Goal: Task Accomplishment & Management: Manage account settings

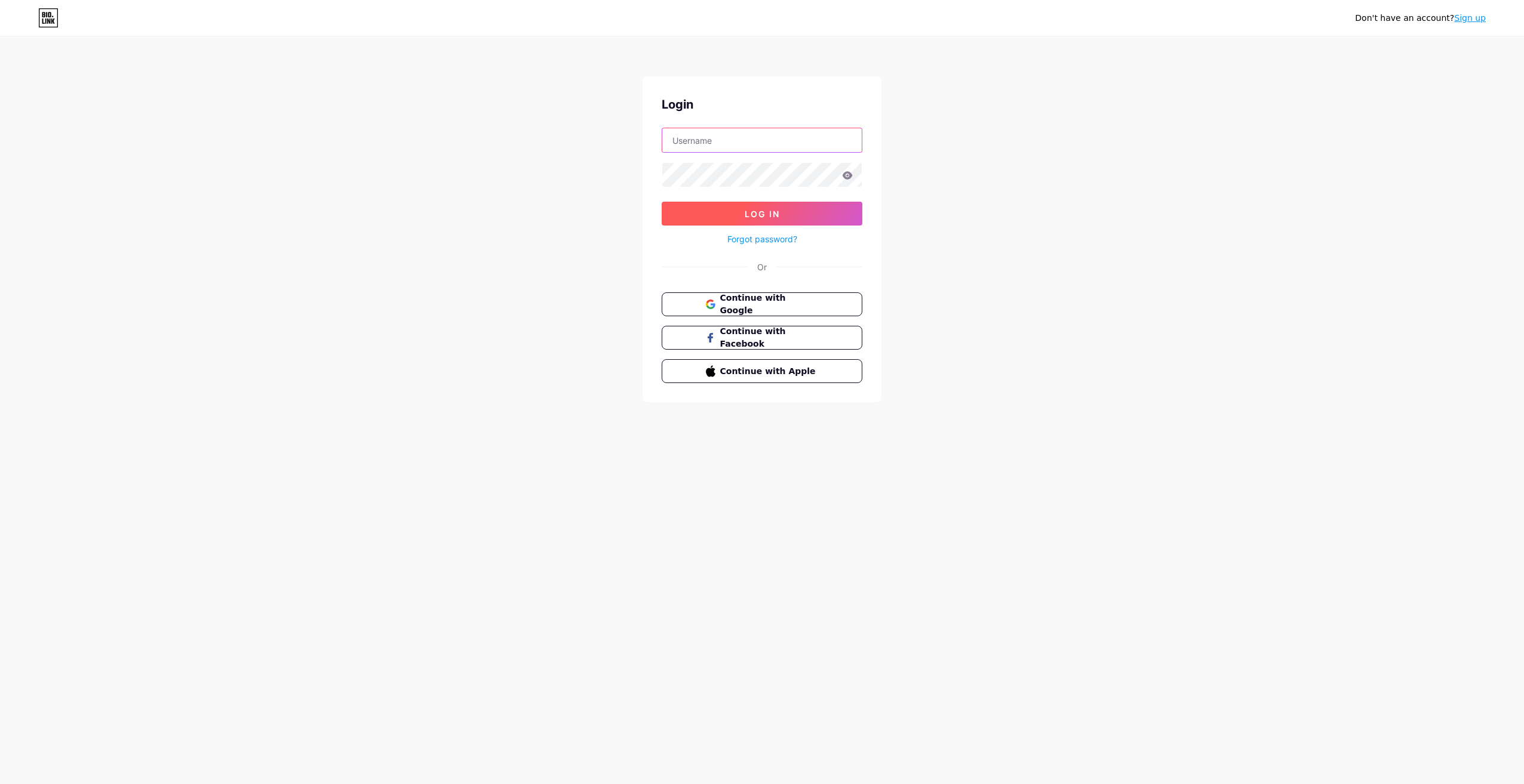
type input "[EMAIL_ADDRESS][DOMAIN_NAME]"
click at [761, 210] on span "Log In" at bounding box center [762, 214] width 35 height 11
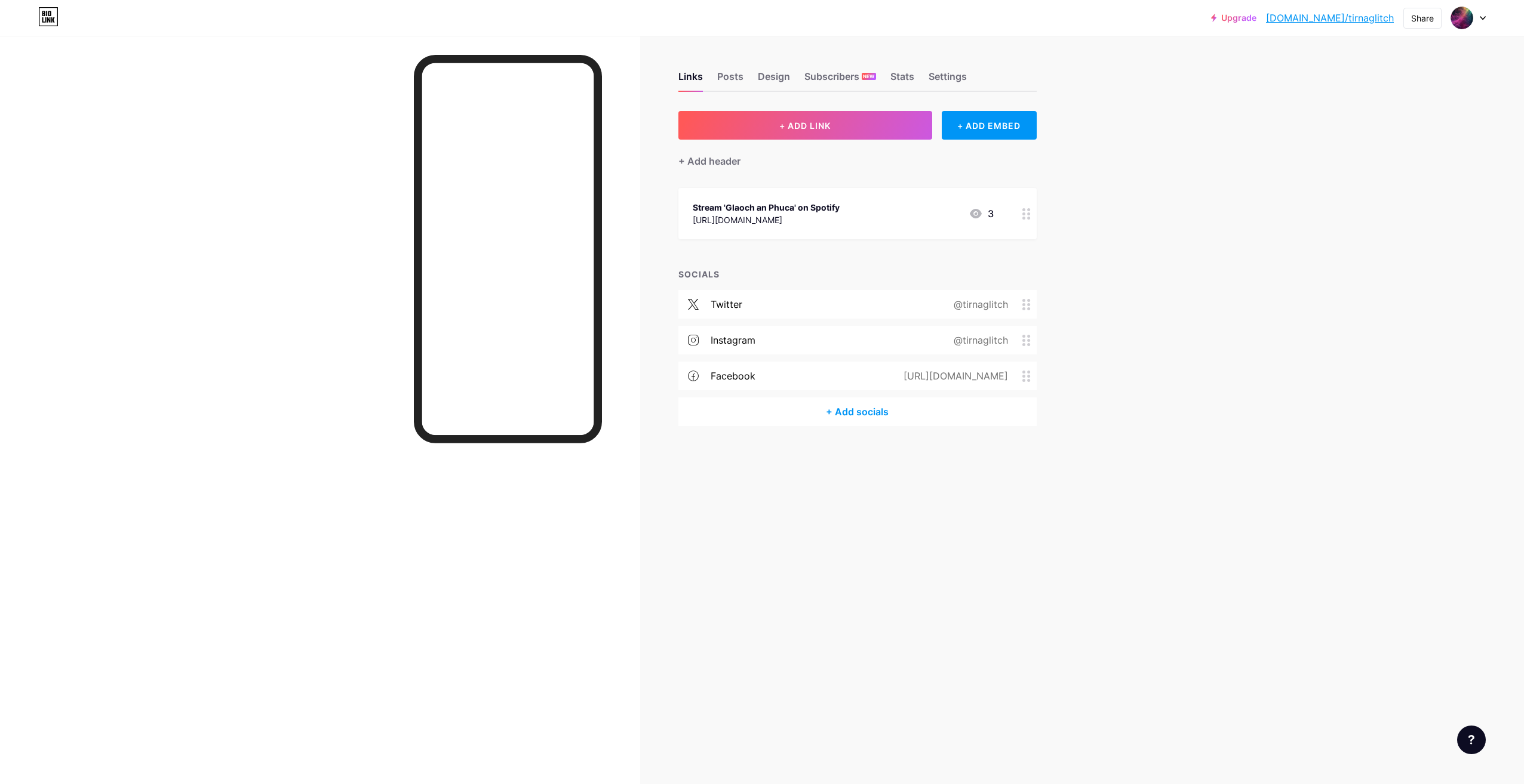
click at [859, 409] on div "+ Add socials" at bounding box center [857, 411] width 358 height 28
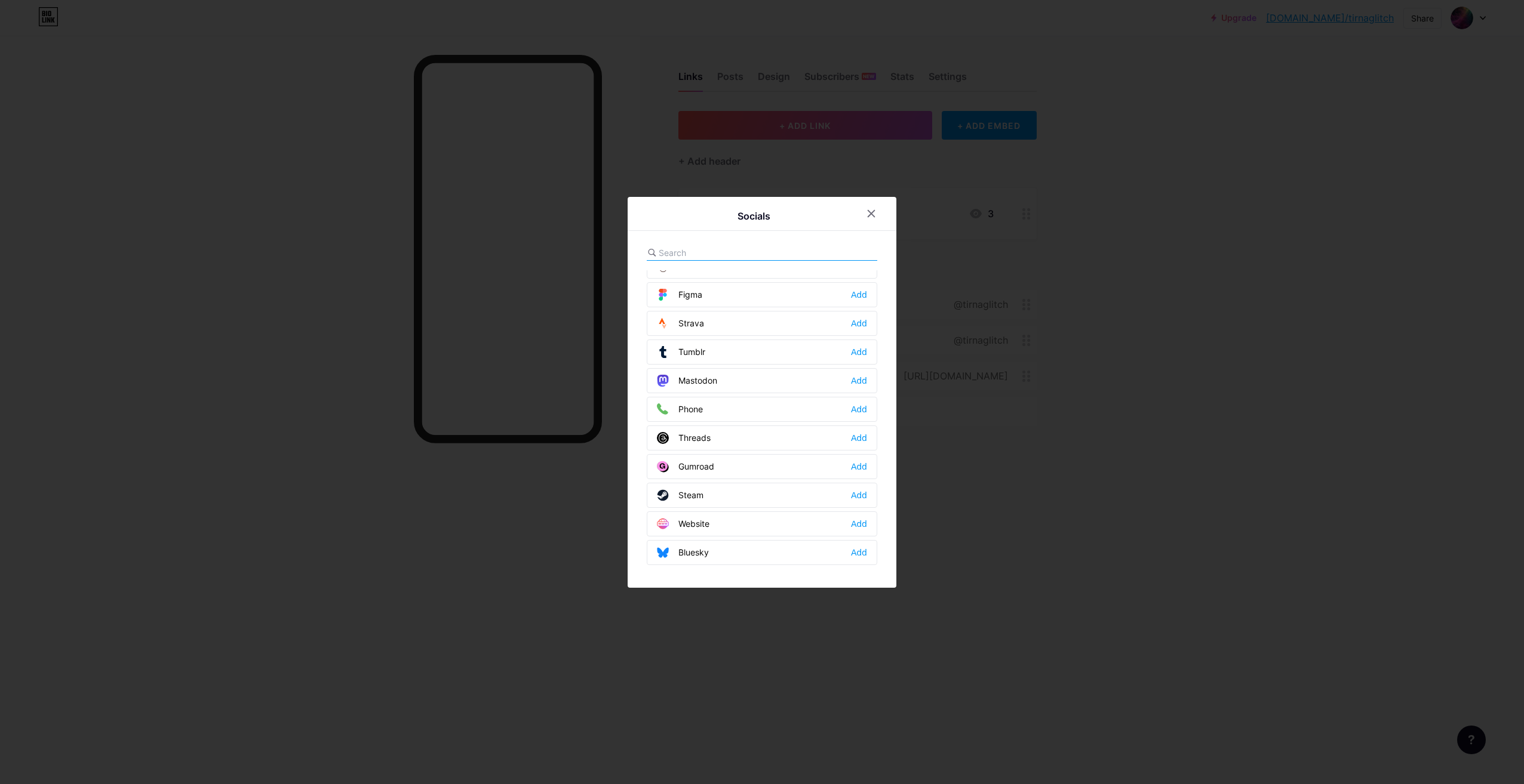
click at [1092, 341] on div at bounding box center [762, 392] width 1524 height 784
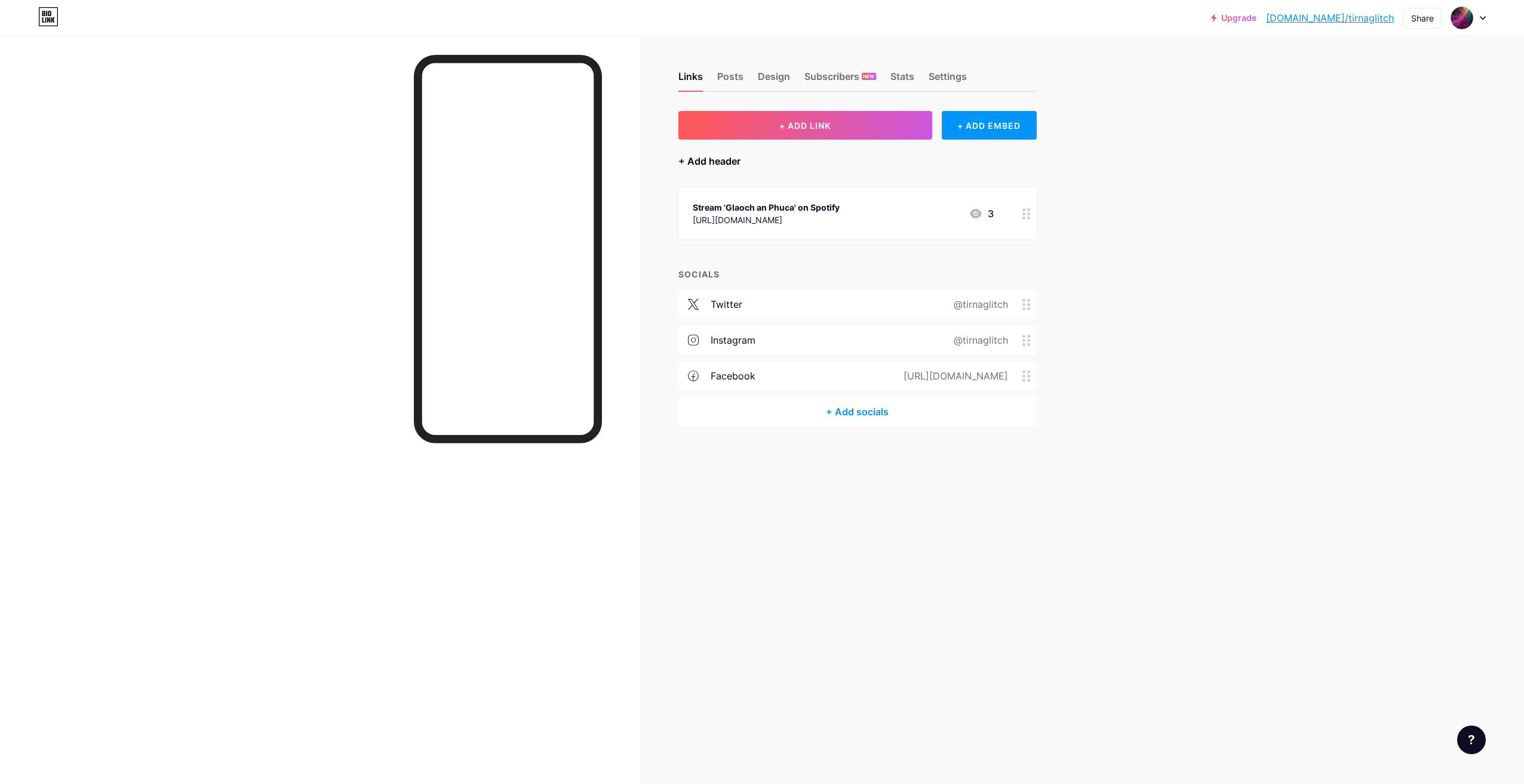
click at [705, 160] on div "+ Add header" at bounding box center [709, 161] width 62 height 15
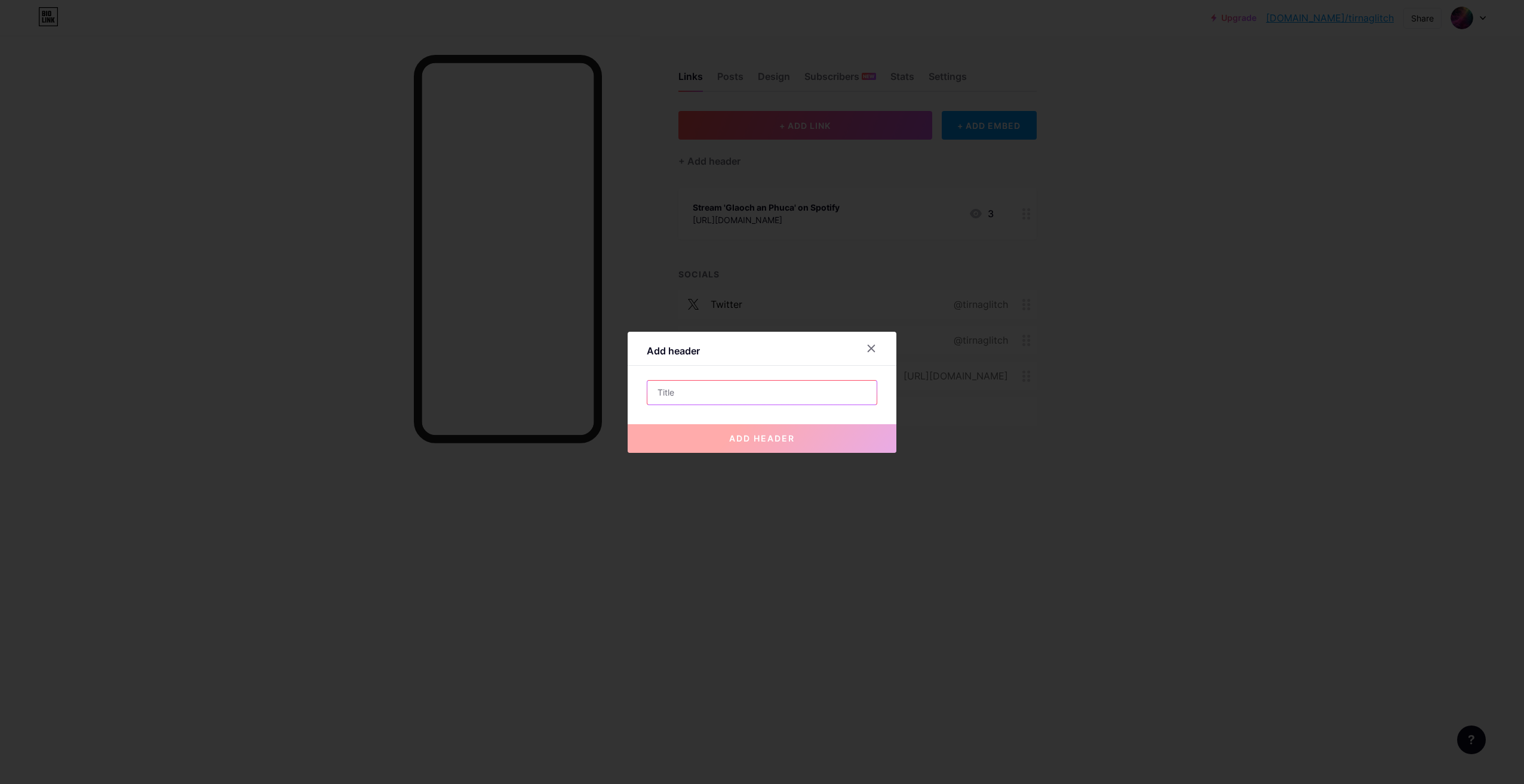
click at [698, 392] on input "text" at bounding box center [762, 392] width 230 height 24
paste input "[URL][DOMAIN_NAME]"
type input "[URL][DOMAIN_NAME]"
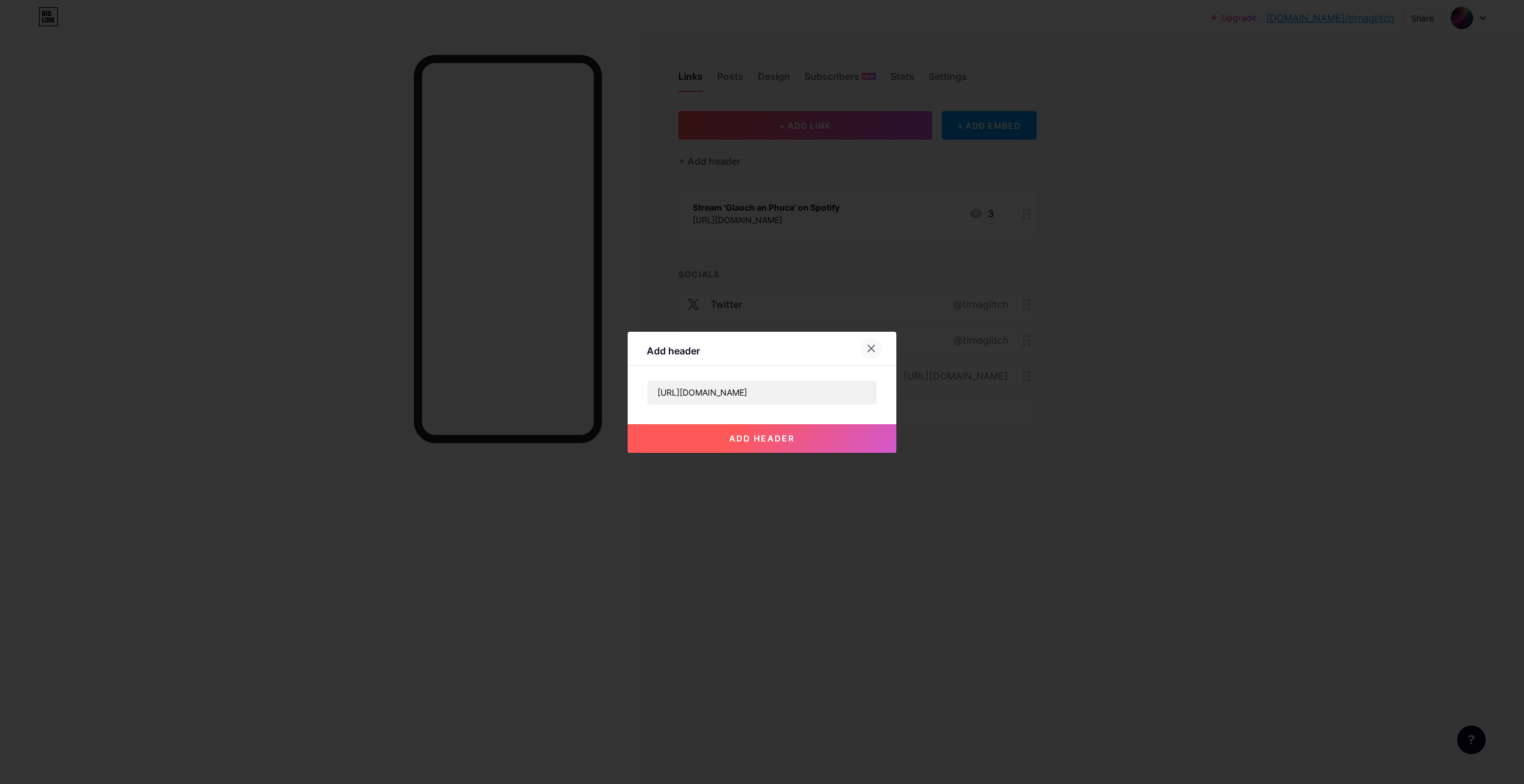
click at [869, 345] on icon at bounding box center [871, 349] width 10 height 10
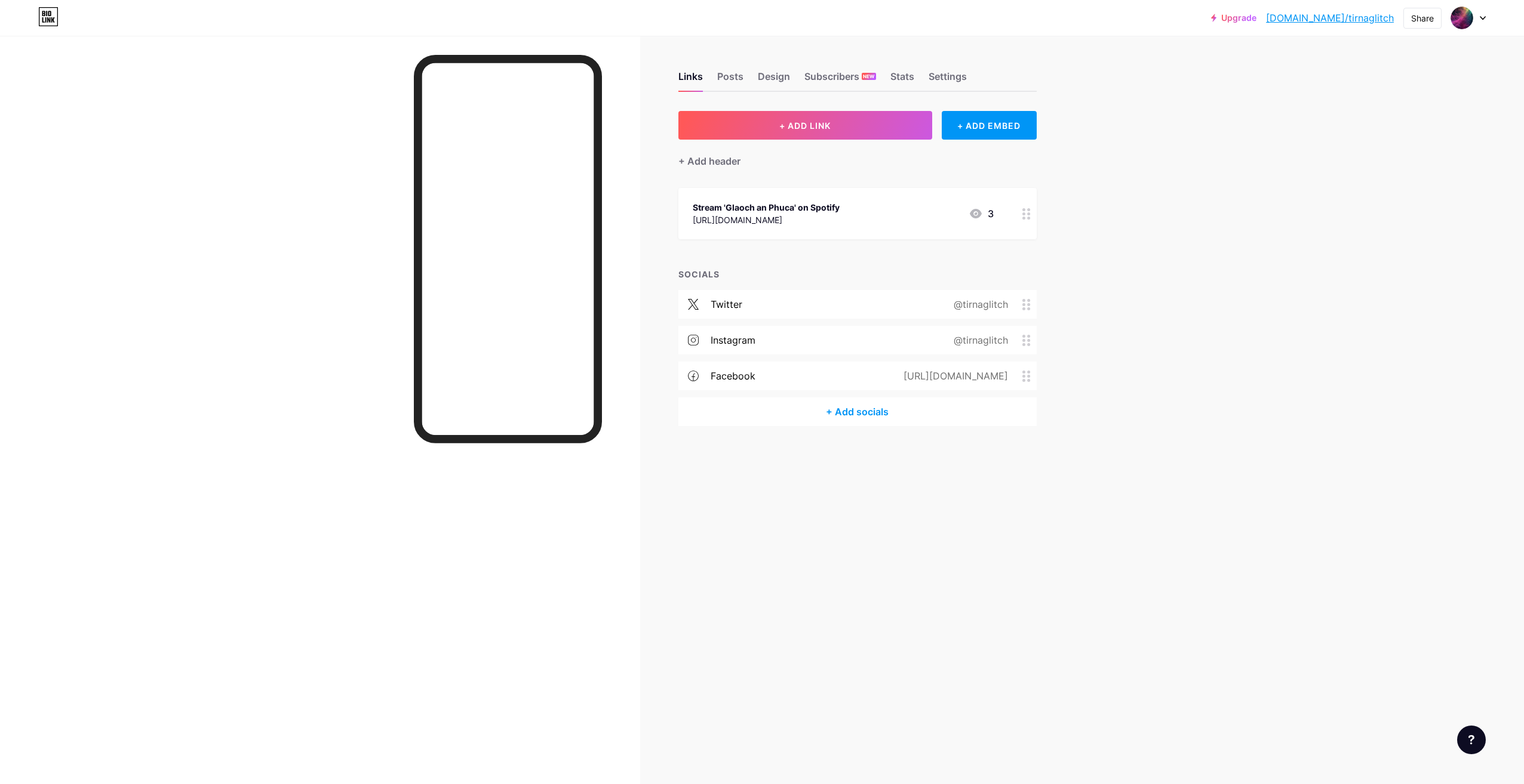
click at [468, 517] on div at bounding box center [508, 438] width 188 height 765
click at [285, 355] on div at bounding box center [320, 427] width 640 height 784
click at [309, 579] on div at bounding box center [320, 427] width 640 height 784
